Goal: Task Accomplishment & Management: Manage account settings

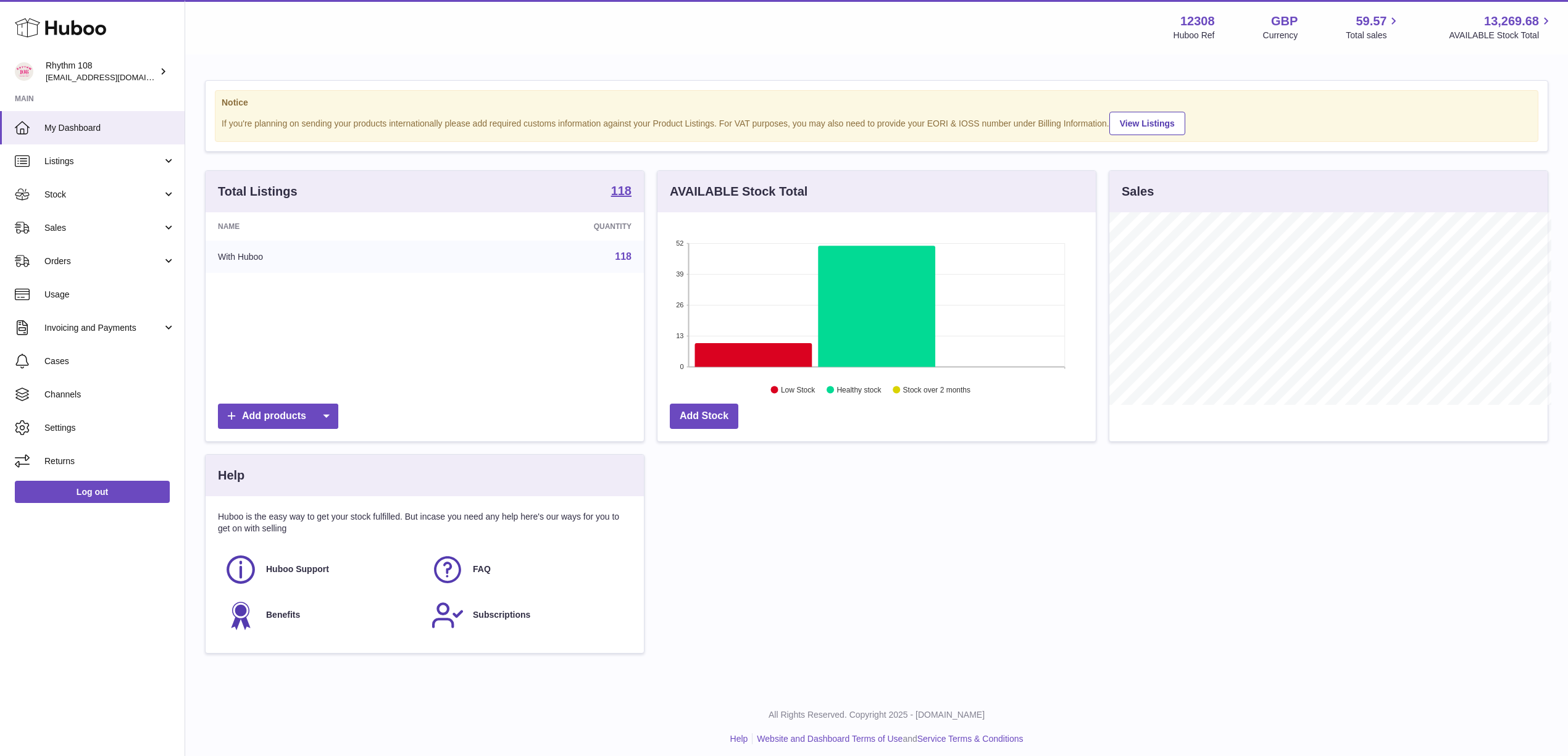
scroll to position [617016, 616895]
click at [146, 189] on span "Stock" at bounding box center [103, 195] width 118 height 11
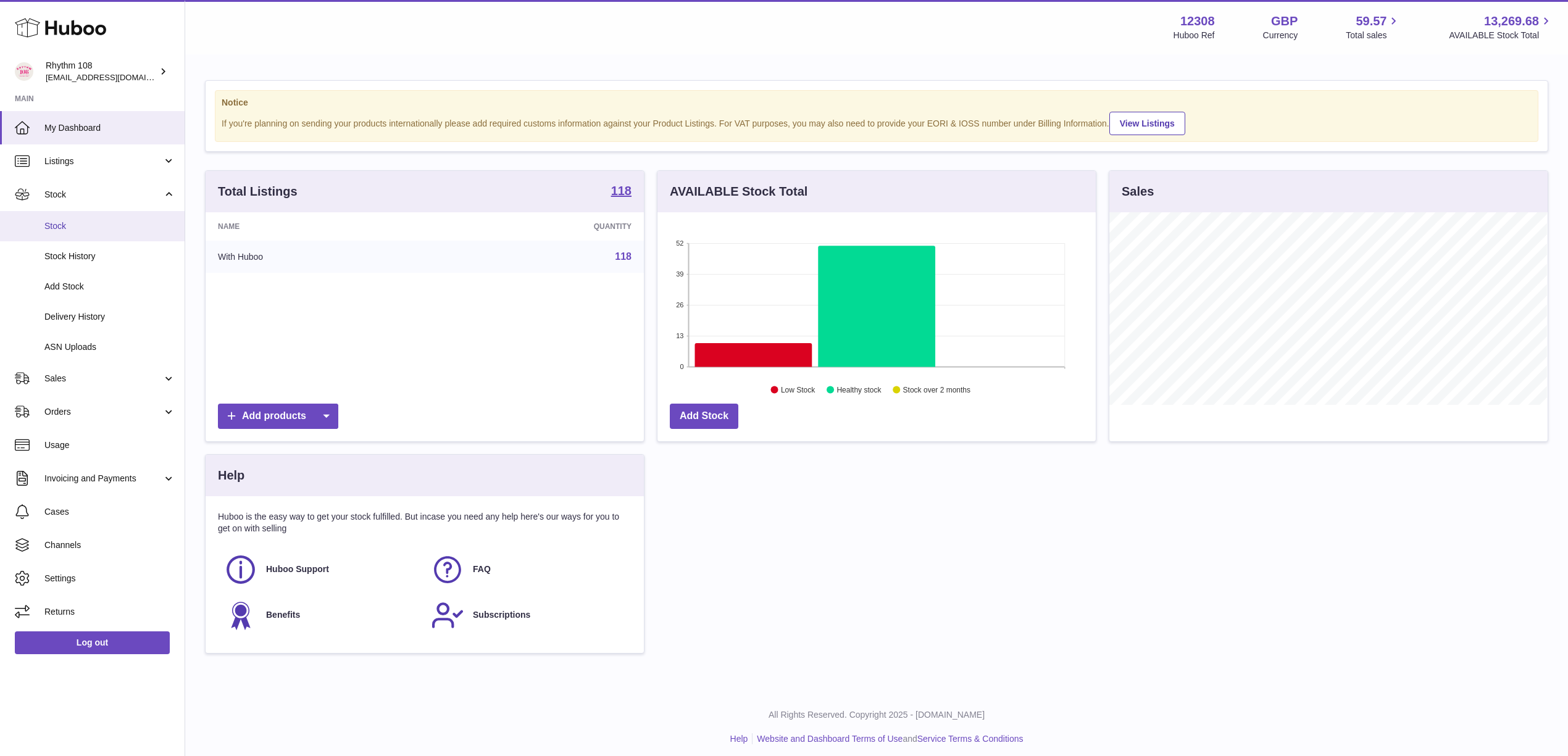
click at [130, 213] on link "Stock" at bounding box center [92, 226] width 185 height 30
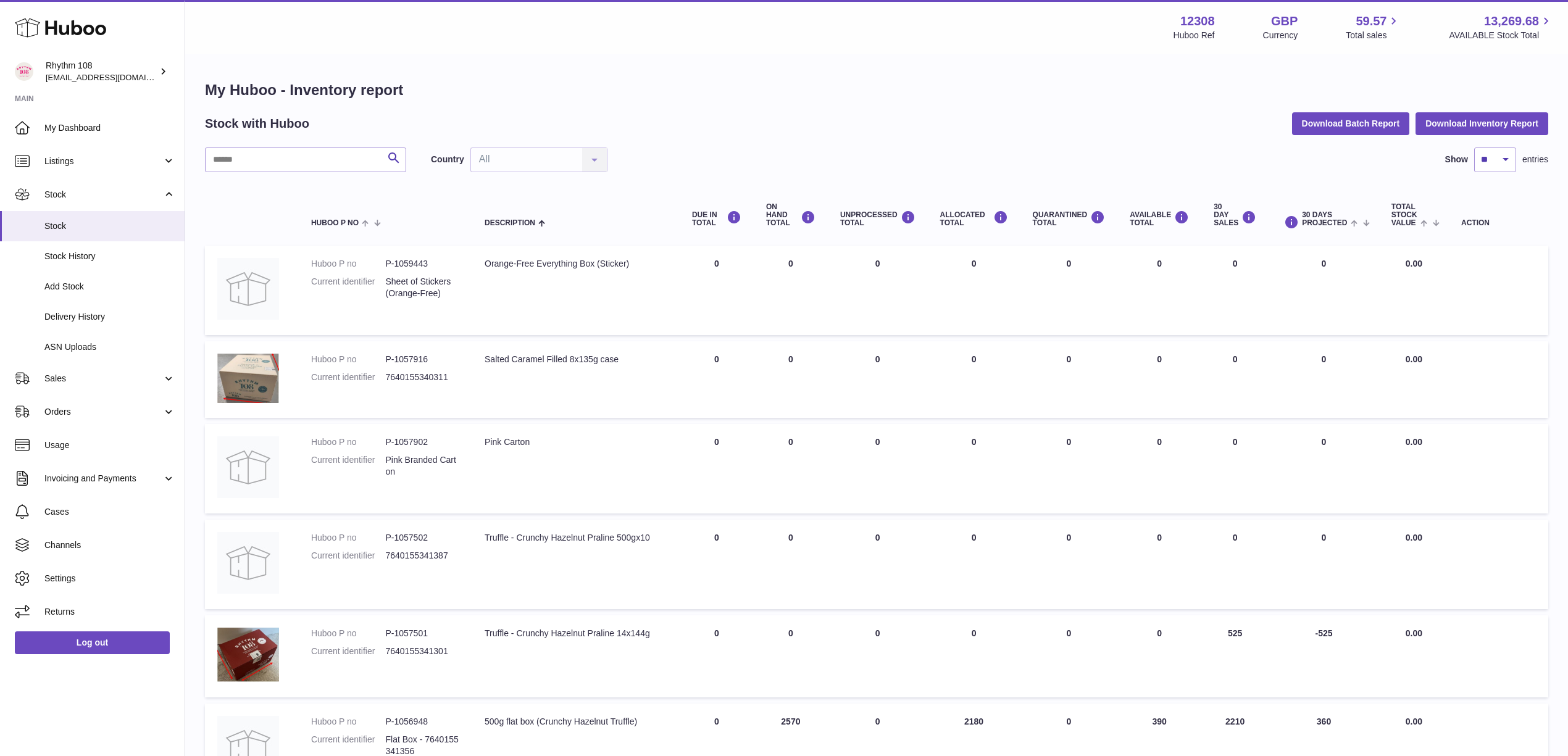
drag, startPoint x: 504, startPoint y: 75, endPoint x: 453, endPoint y: 97, distance: 55.5
click at [504, 75] on div "My Huboo - Inventory report Stock with Huboo Download Batch Report Download Inv…" at bounding box center [876, 661] width 1383 height 1211
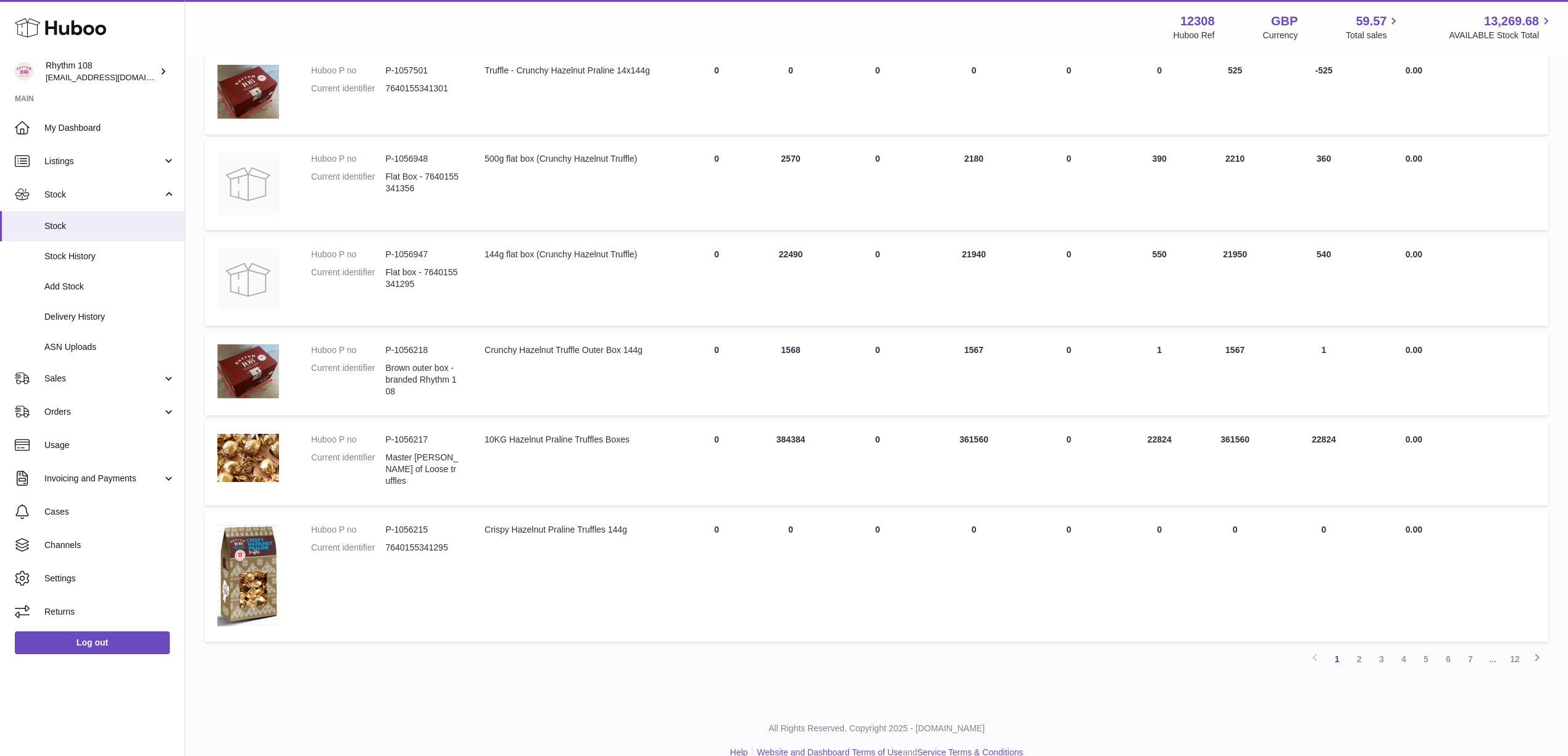
scroll to position [566, 0]
click at [1361, 645] on link "2" at bounding box center [1359, 655] width 22 height 22
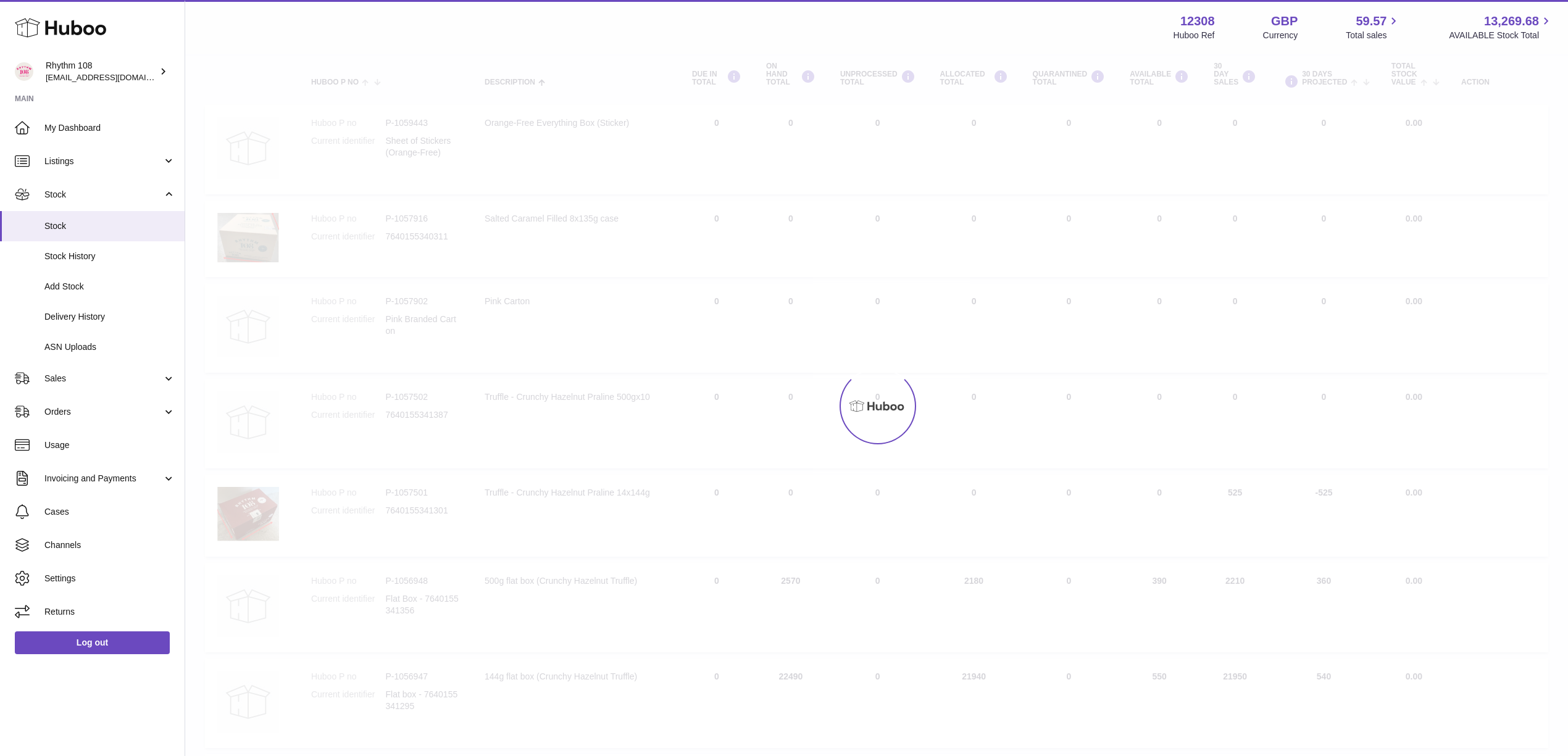
scroll to position [56, 0]
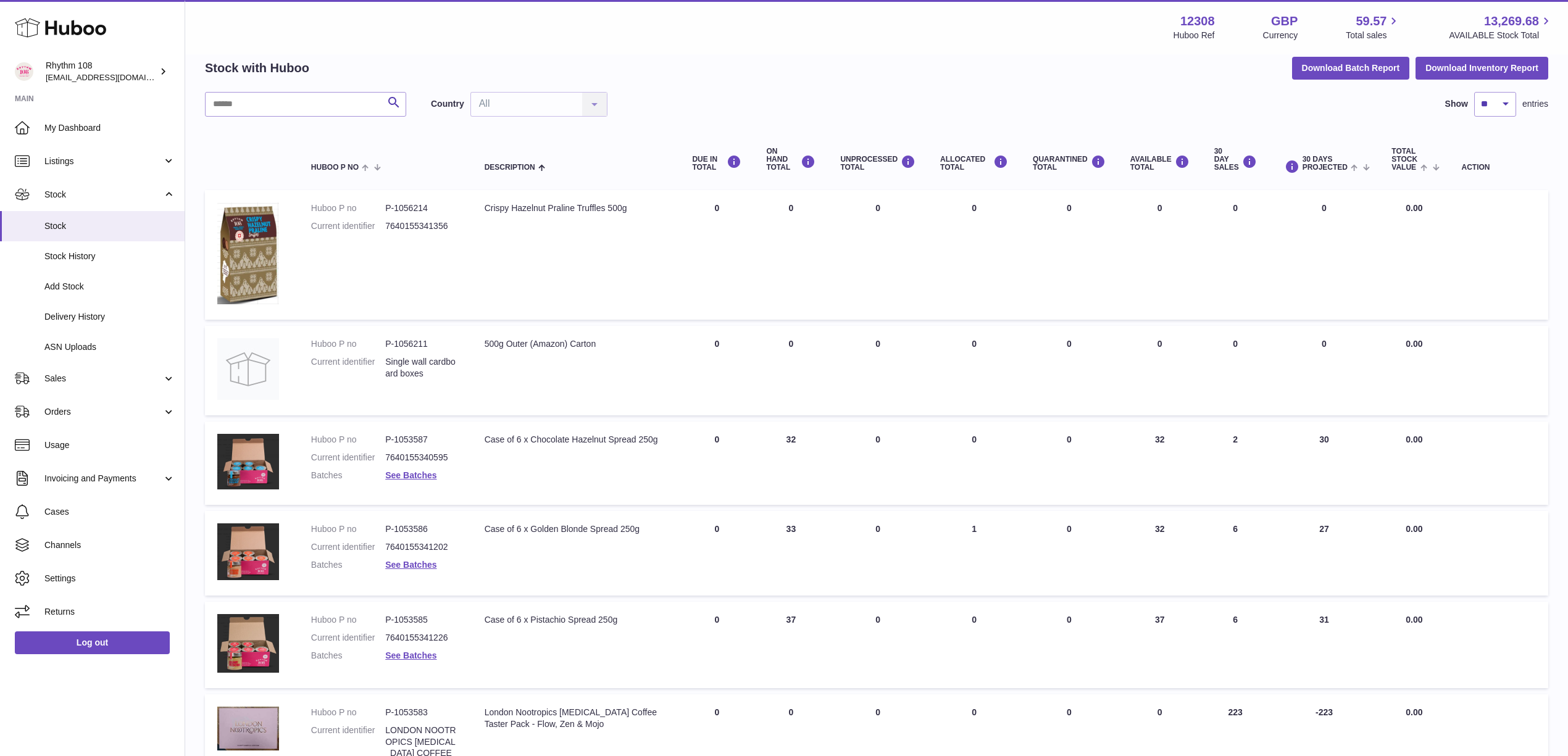
click at [880, 66] on div "Stock with Huboo Download Batch Report Download Inventory Report" at bounding box center [876, 68] width 1343 height 22
click at [413, 207] on dd "P-1056214" at bounding box center [422, 208] width 74 height 11
copy dd "1056214"
drag, startPoint x: 655, startPoint y: 40, endPoint x: 681, endPoint y: 60, distance: 32.8
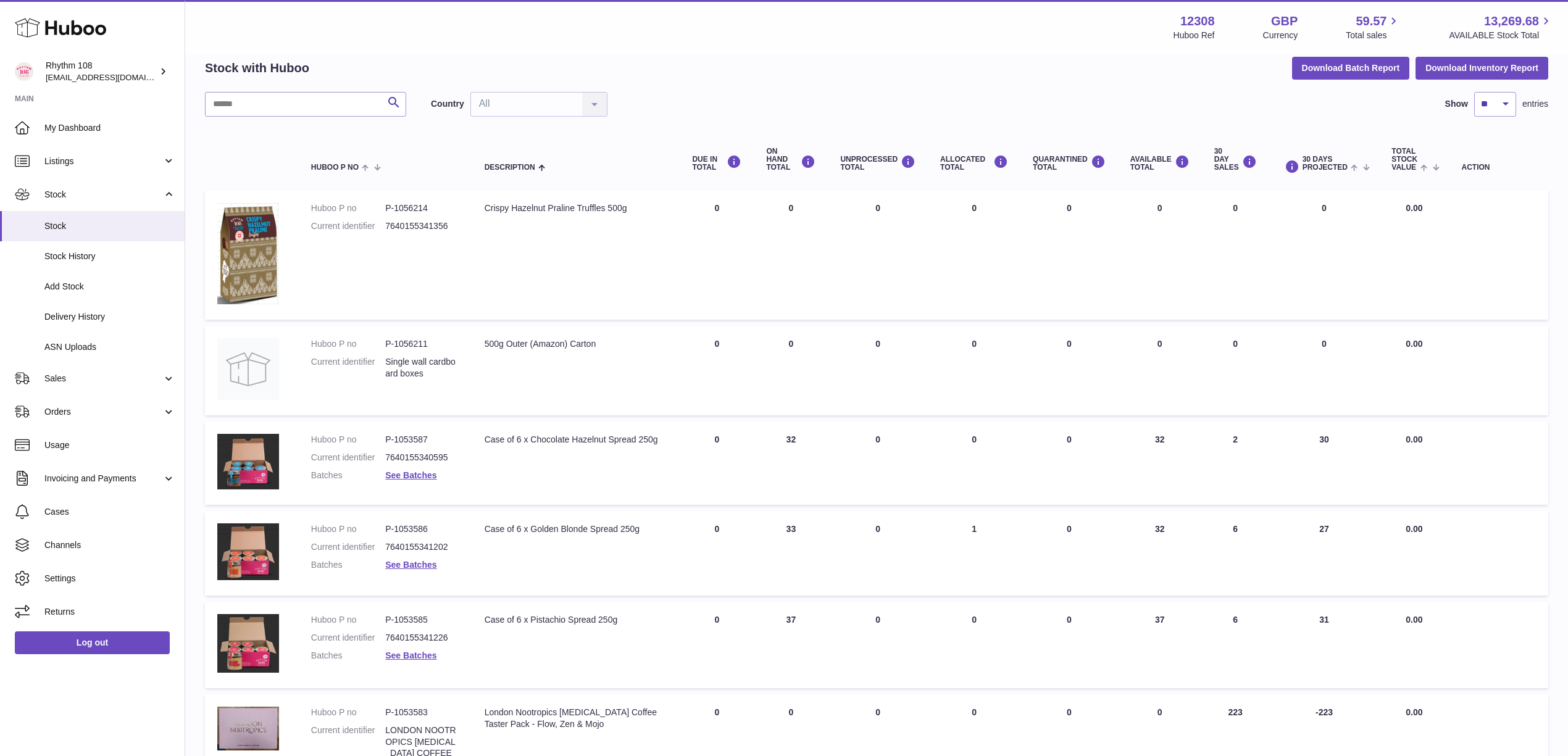
click at [659, 41] on div "Menu Huboo 12308 Huboo Ref GBP Currency 59.57 Total sales 13,269.68 AVAILABLE S…" at bounding box center [876, 27] width 1383 height 54
click at [845, 54] on div "My Huboo - Inventory report Stock with Huboo Download Batch Report Download Inv…" at bounding box center [876, 609] width 1343 height 1168
click at [868, 60] on div "Stock with Huboo Download Batch Report Download Inventory Report" at bounding box center [876, 68] width 1343 height 22
click at [80, 171] on link "Listings" at bounding box center [92, 161] width 185 height 34
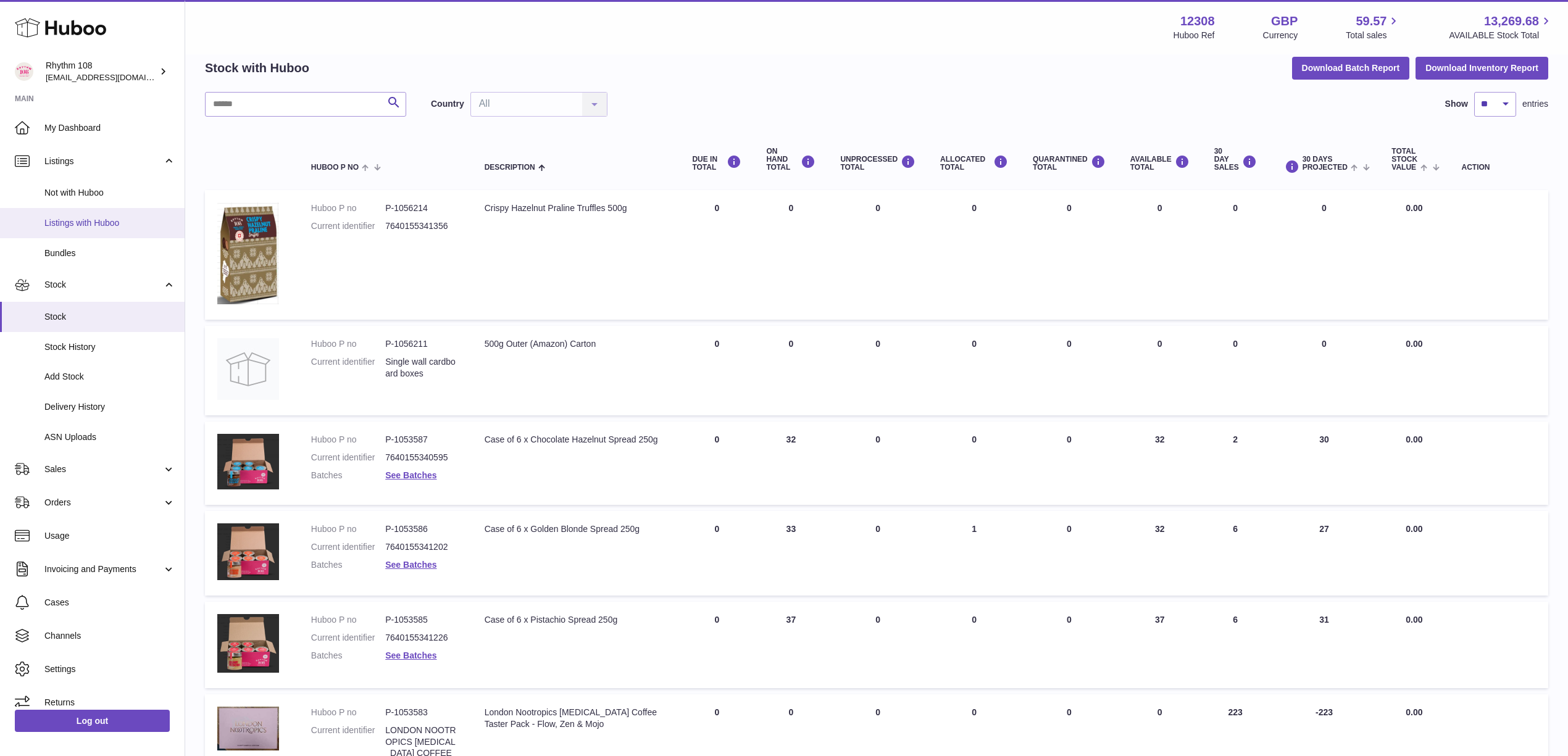
click at [80, 225] on span "Listings with Huboo" at bounding box center [109, 223] width 131 height 11
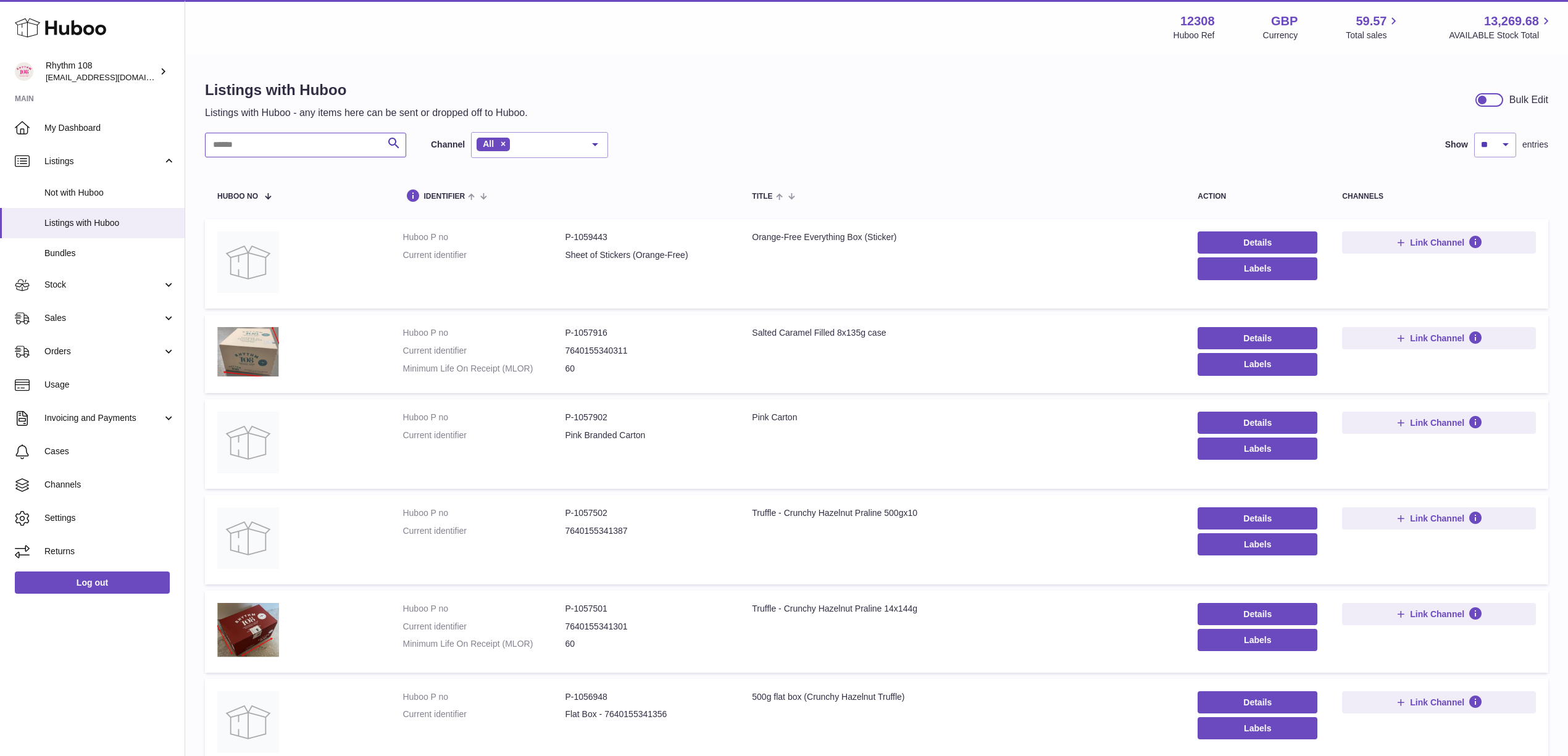
click at [309, 146] on input "text" at bounding box center [306, 145] width 201 height 25
click at [342, 146] on input "text" at bounding box center [306, 145] width 201 height 25
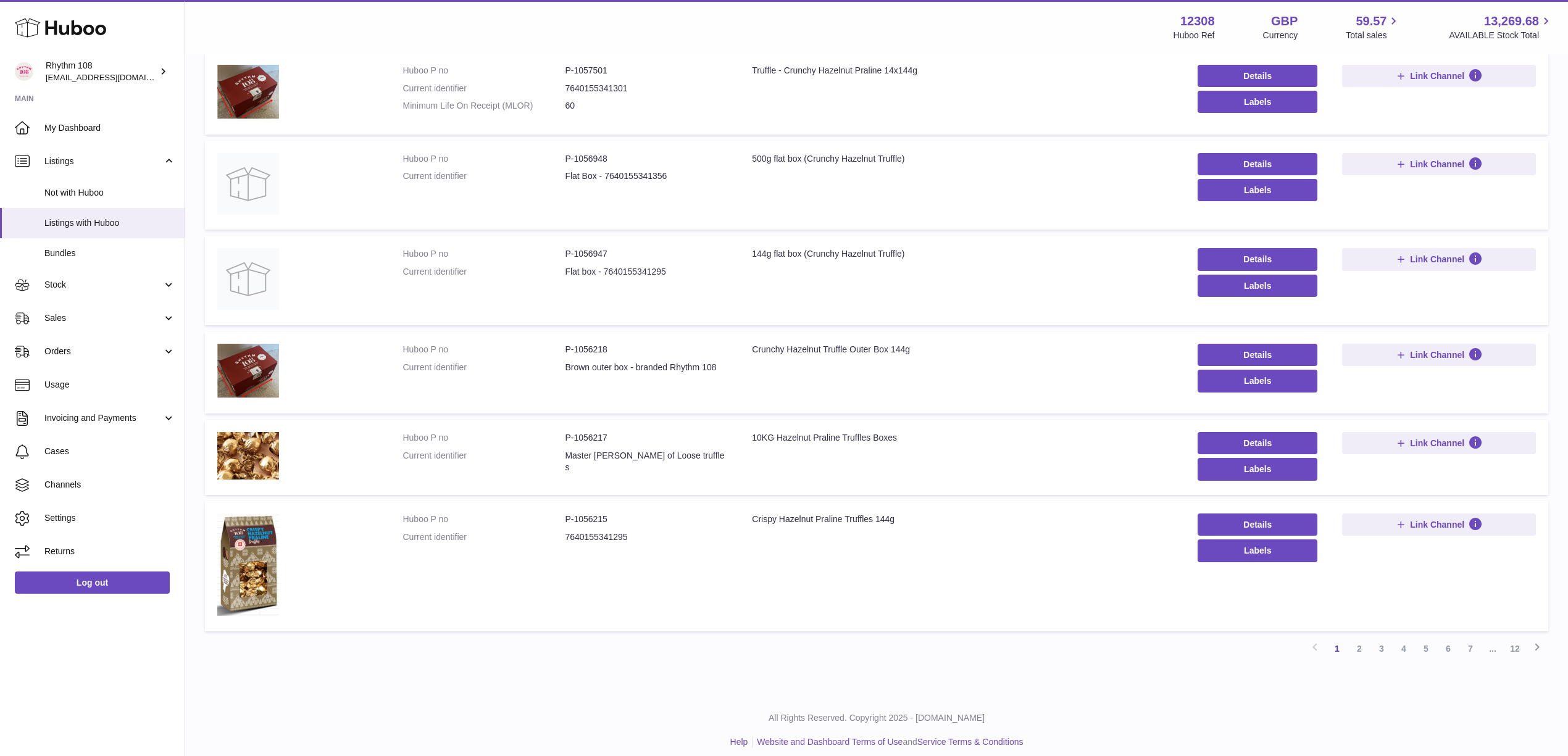
scroll to position [540, 0]
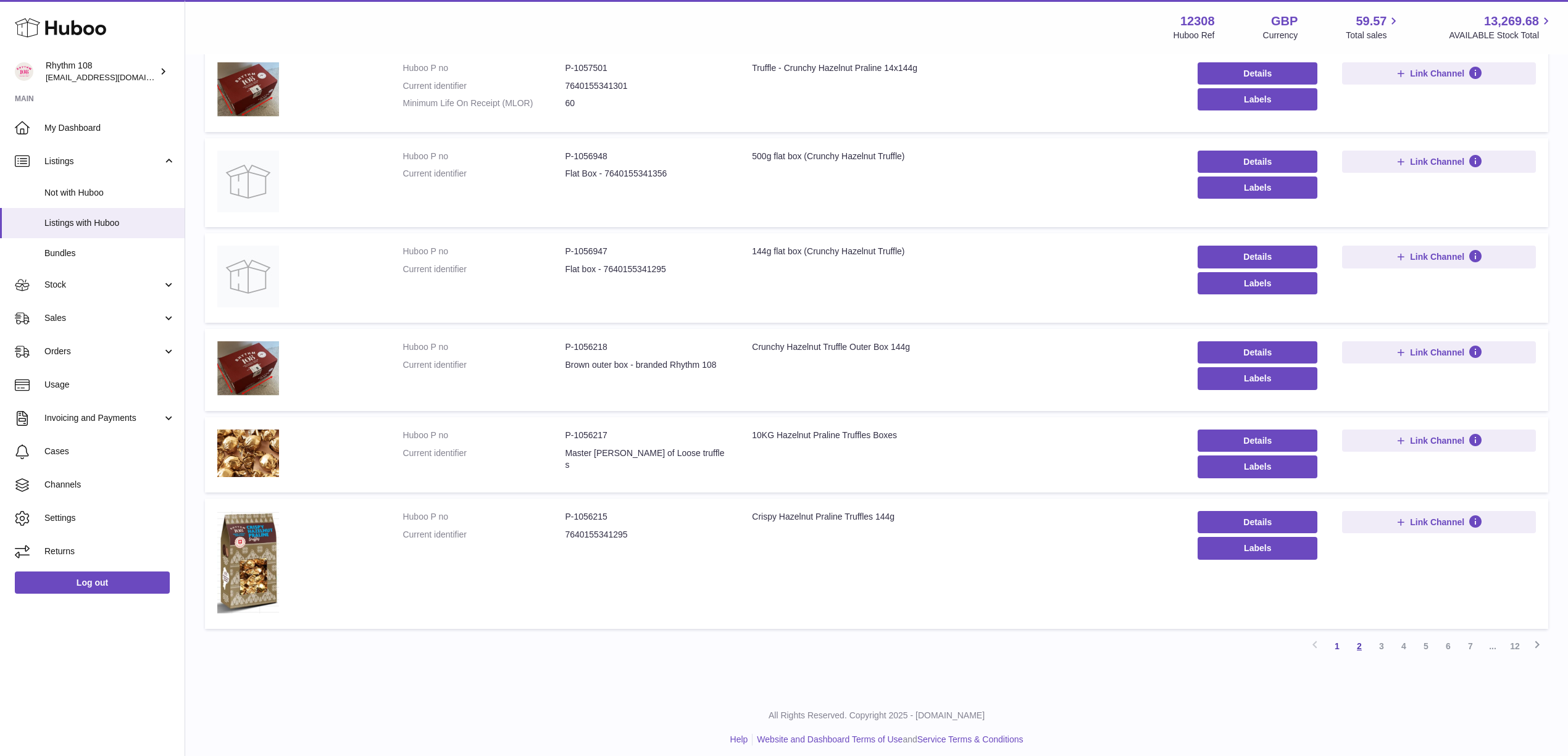
click at [1359, 637] on link "2" at bounding box center [1359, 646] width 22 height 22
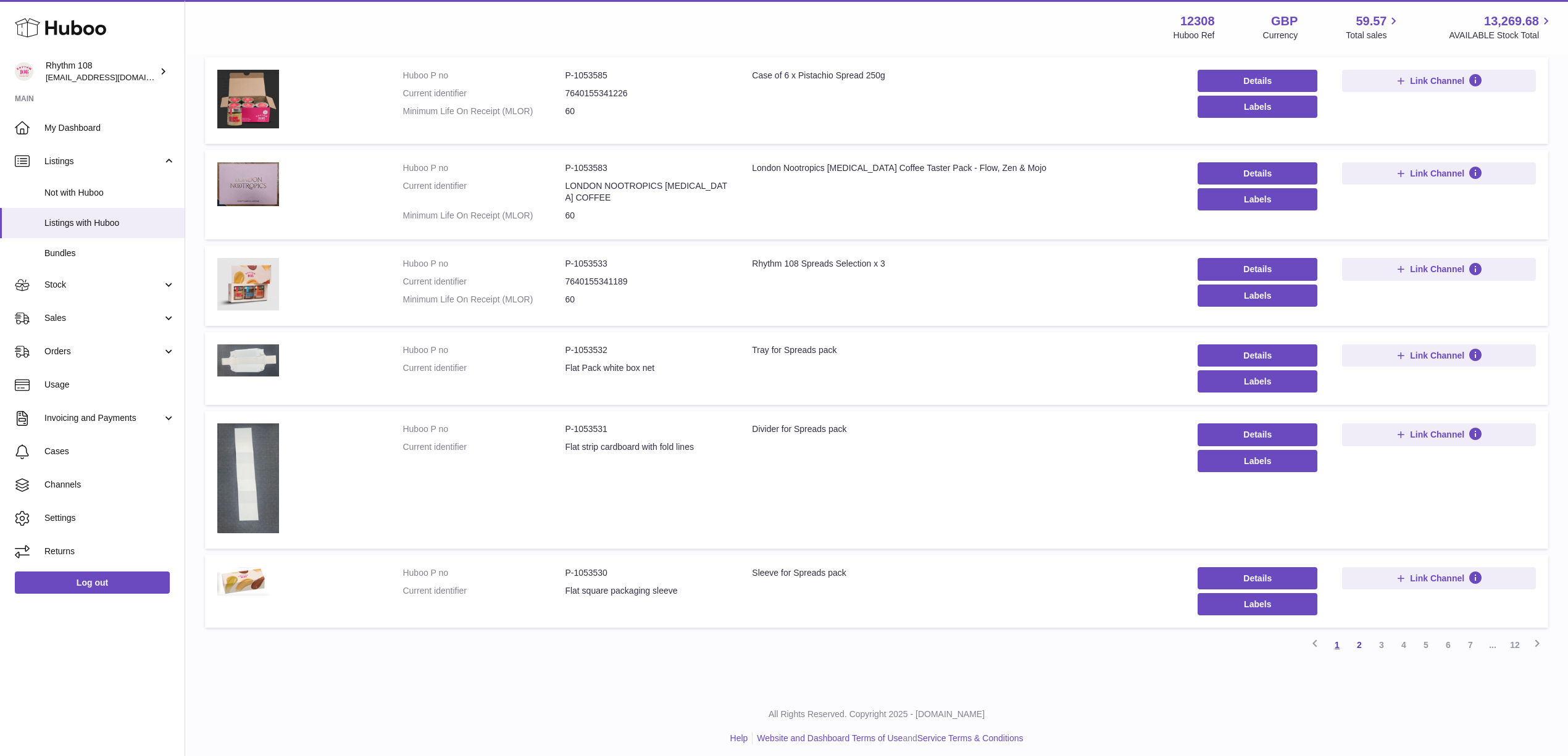
click at [1335, 637] on link "1" at bounding box center [1337, 645] width 22 height 22
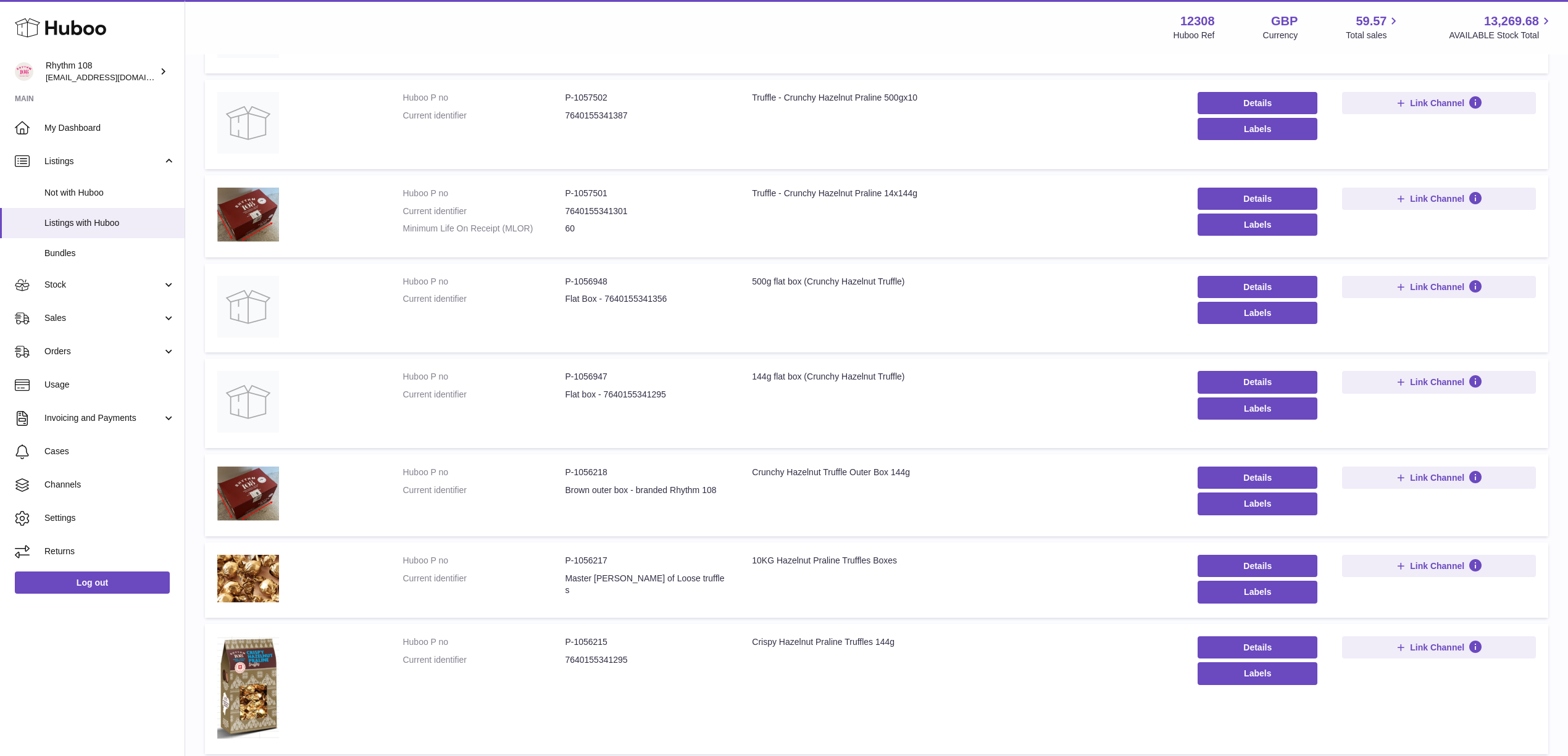
scroll to position [540, 0]
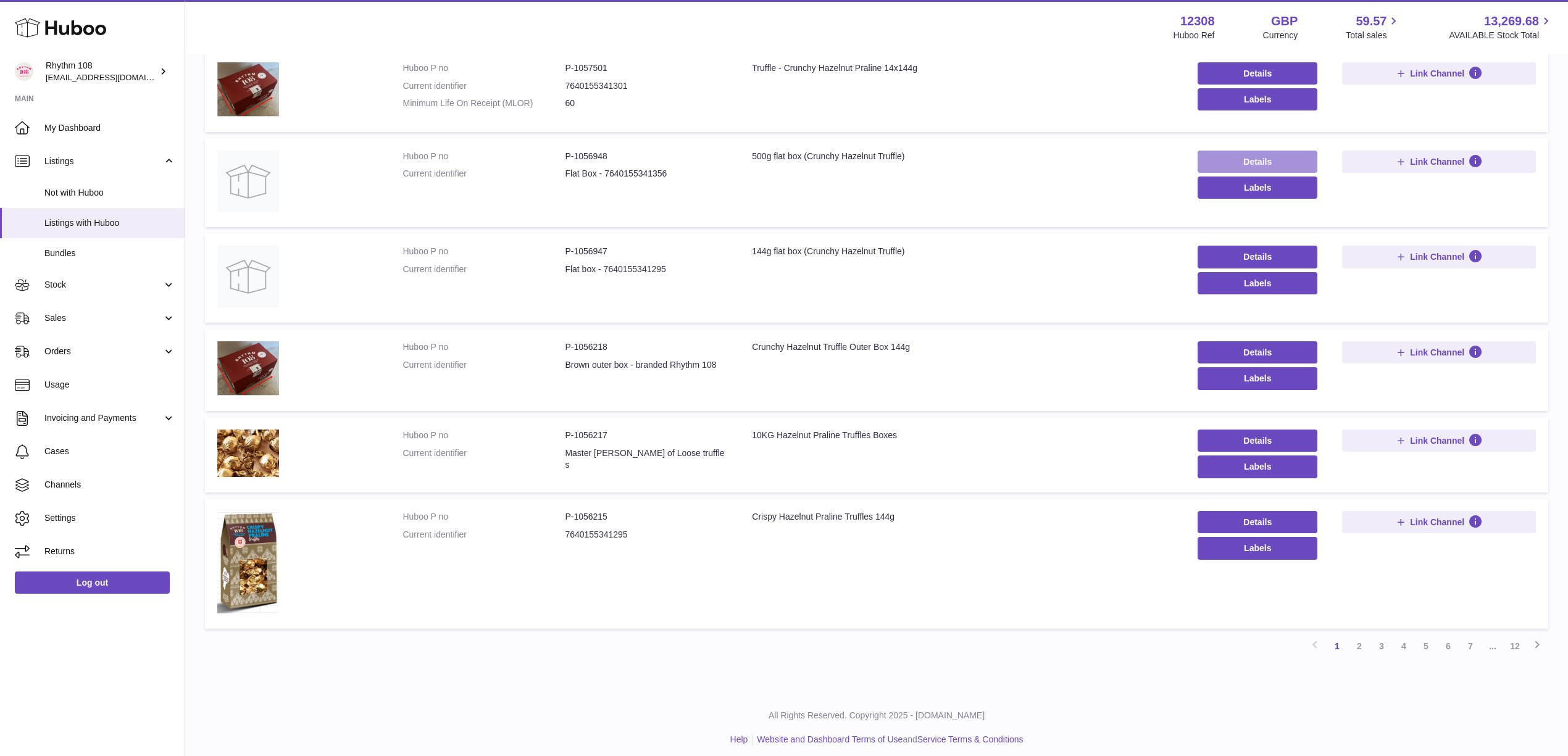
click at [1215, 154] on link "Details" at bounding box center [1257, 161] width 120 height 22
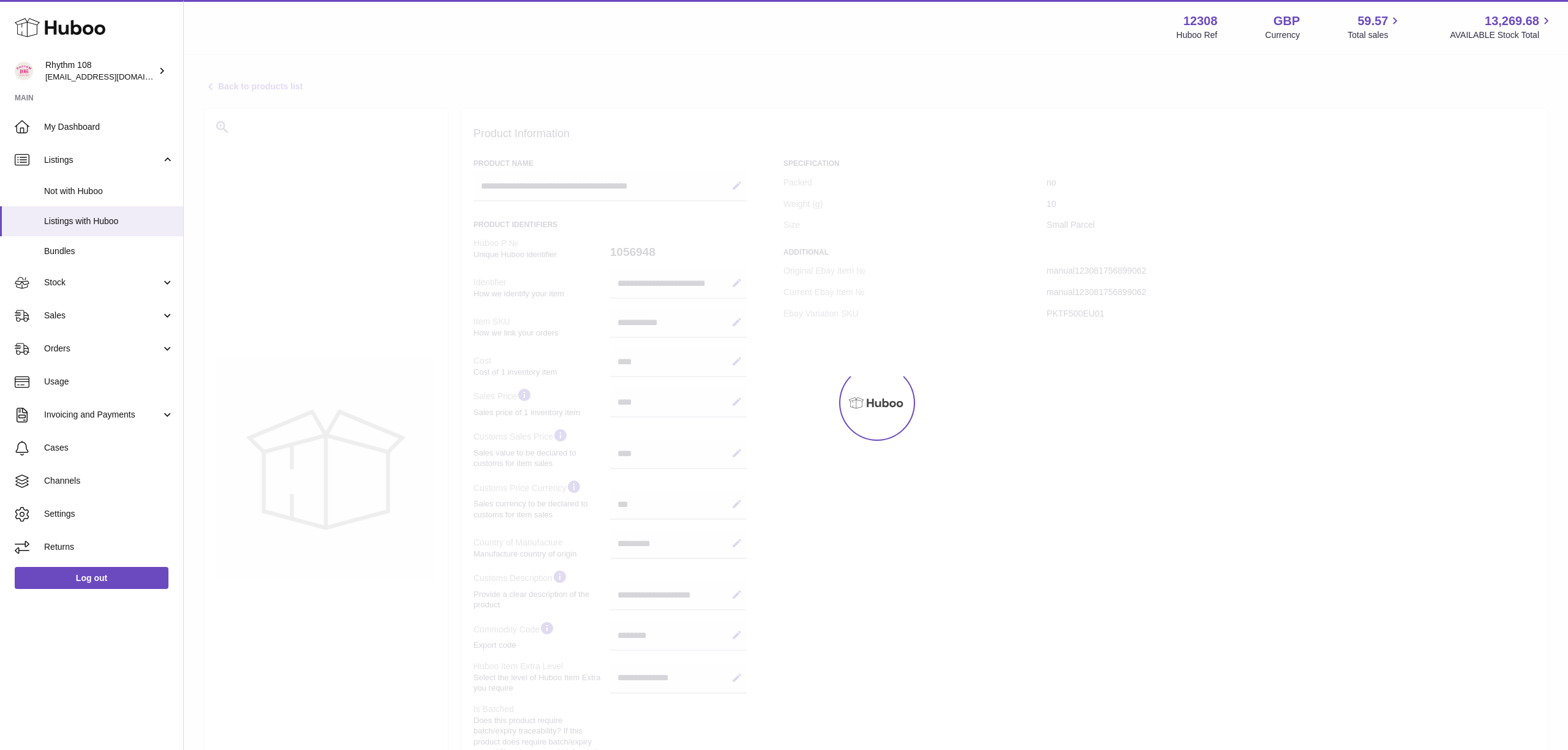
select select "***"
select select "****"
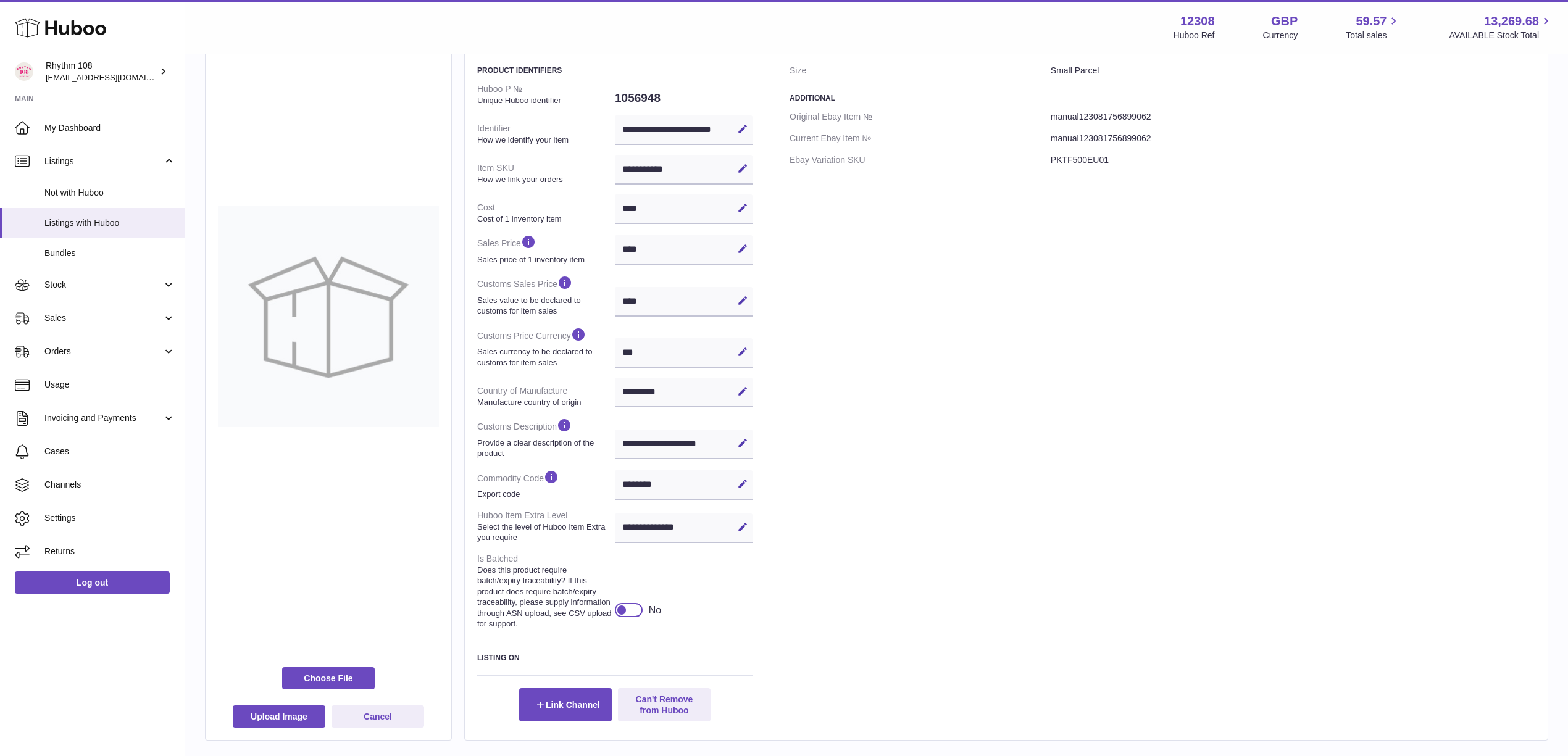
scroll to position [238, 0]
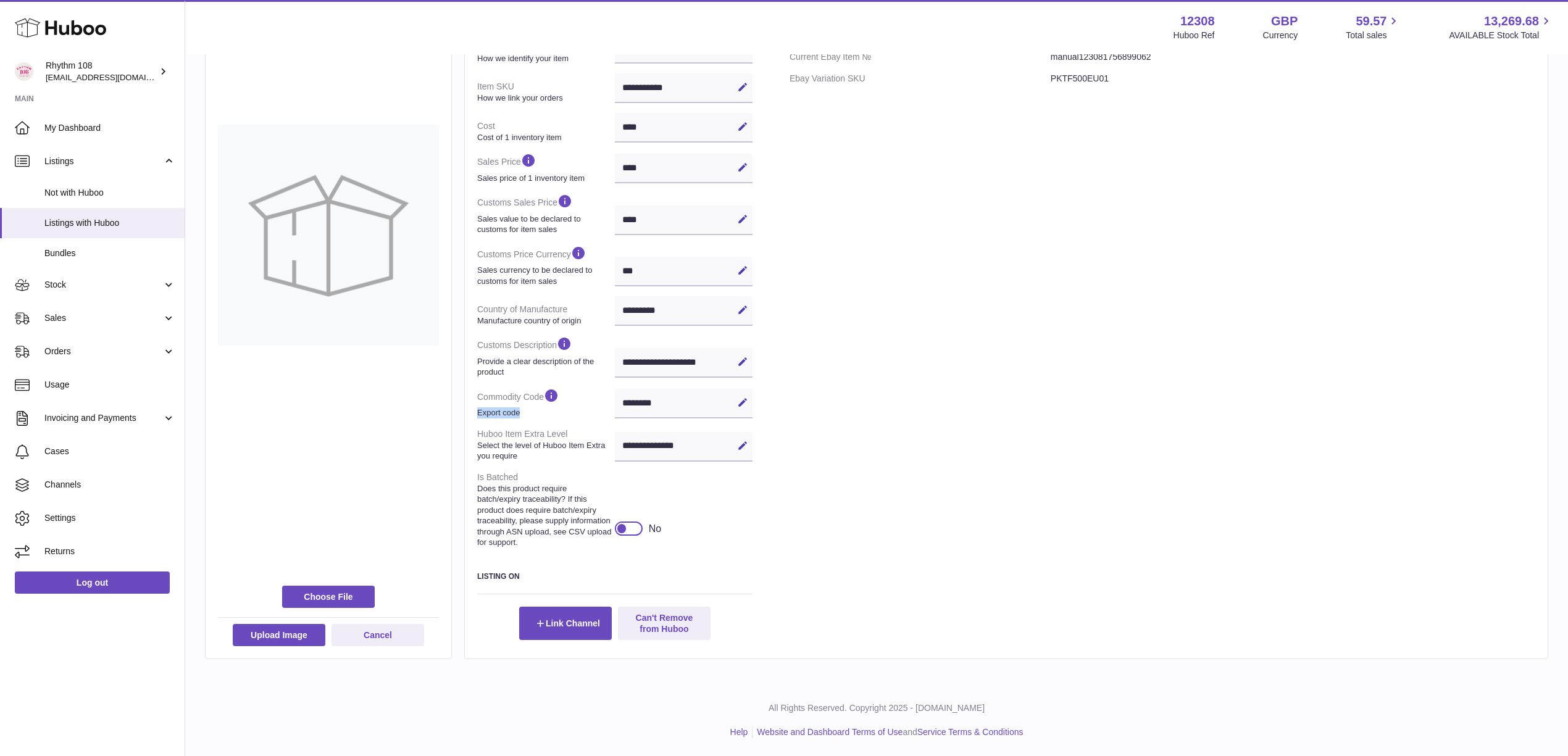
drag, startPoint x: 700, startPoint y: 399, endPoint x: 604, endPoint y: 399, distance: 96.0
click at [604, 399] on dl "**********" at bounding box center [615, 275] width 276 height 556
click at [719, 405] on div "******** Edit Cancel Save" at bounding box center [683, 403] width 138 height 29
drag, startPoint x: 695, startPoint y: 403, endPoint x: 627, endPoint y: 400, distance: 68.1
click at [627, 400] on div "******** Edit Cancel Save" at bounding box center [683, 403] width 138 height 29
